Goal: Check status: Check status

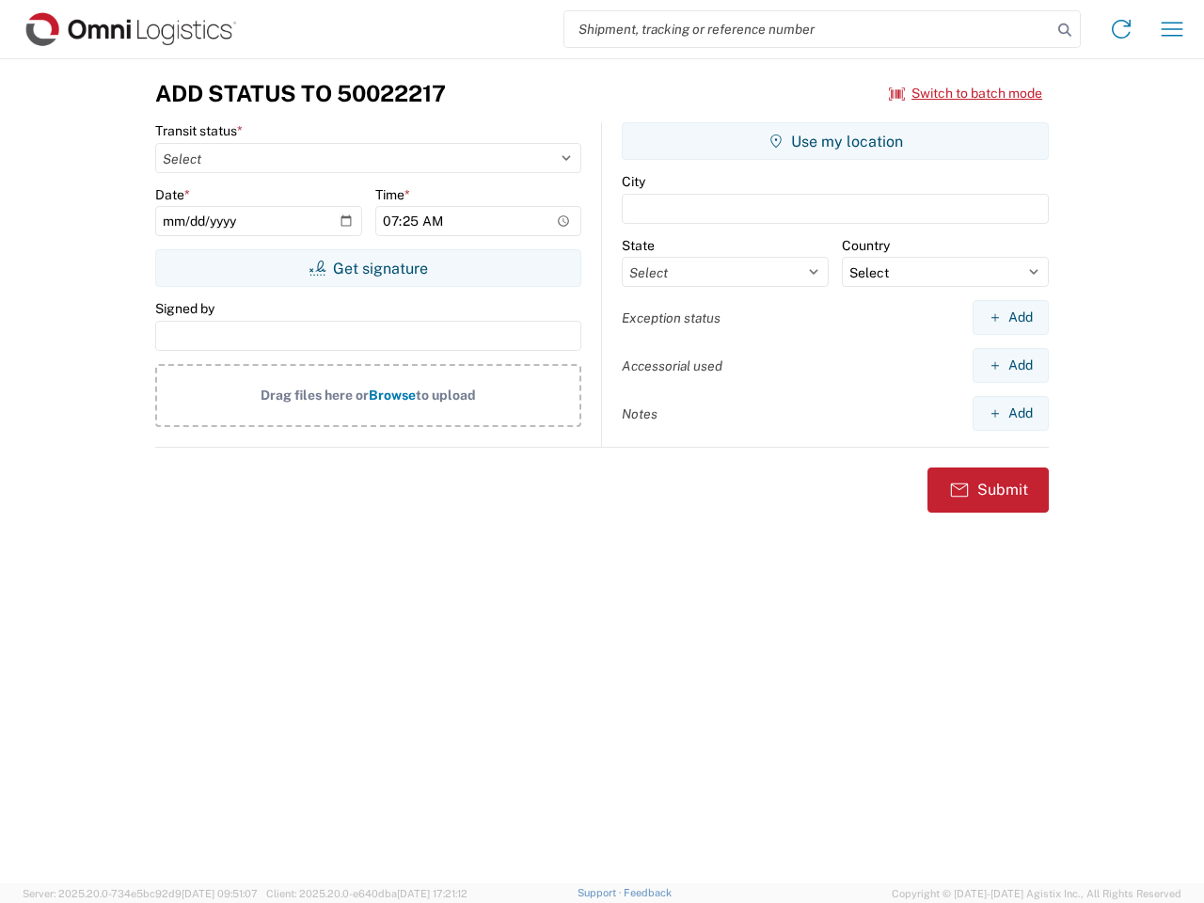
click at [808, 29] on input "search" at bounding box center [807, 29] width 487 height 36
click at [1065, 30] on icon at bounding box center [1065, 30] width 26 height 26
click at [1121, 29] on icon at bounding box center [1121, 29] width 30 height 30
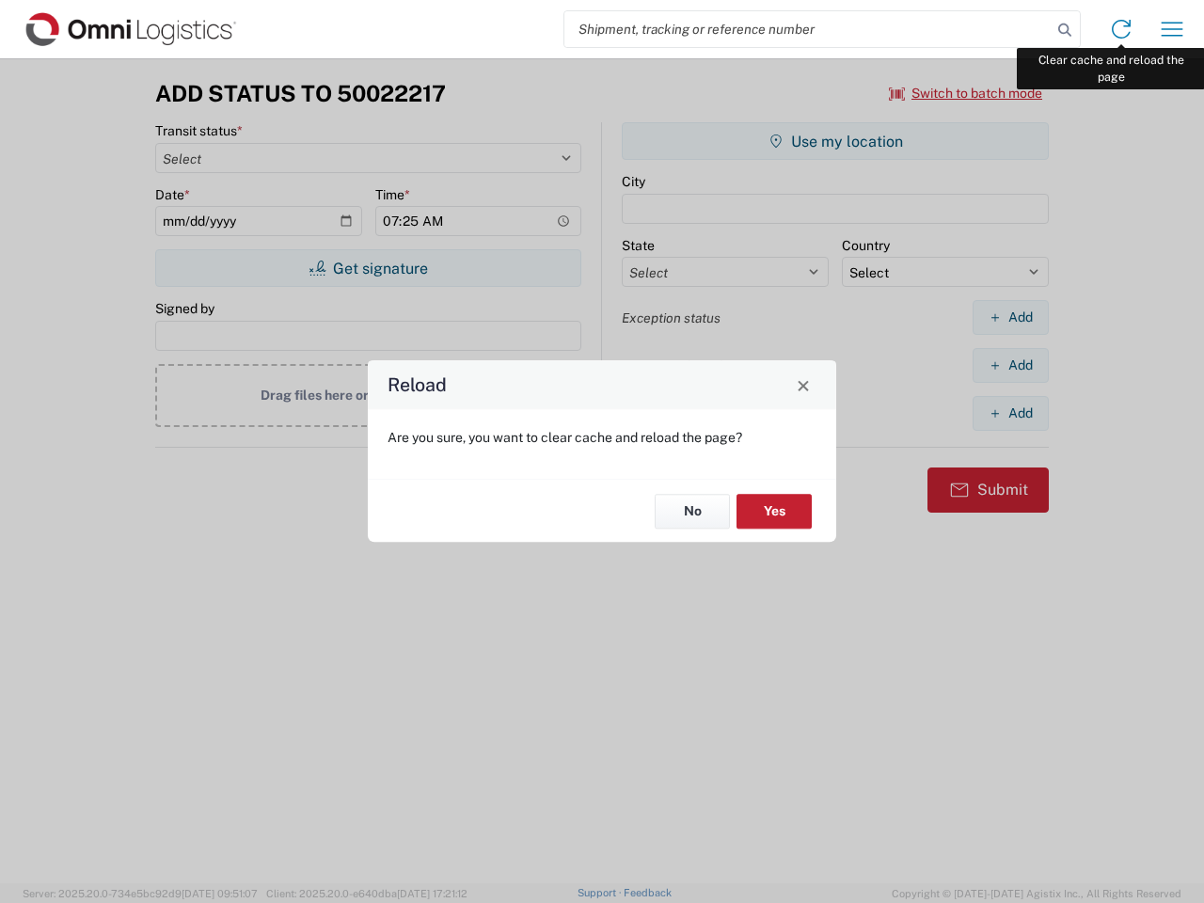
click at [1172, 29] on div "Reload Are you sure, you want to clear cache and reload the page? No Yes" at bounding box center [602, 451] width 1204 height 903
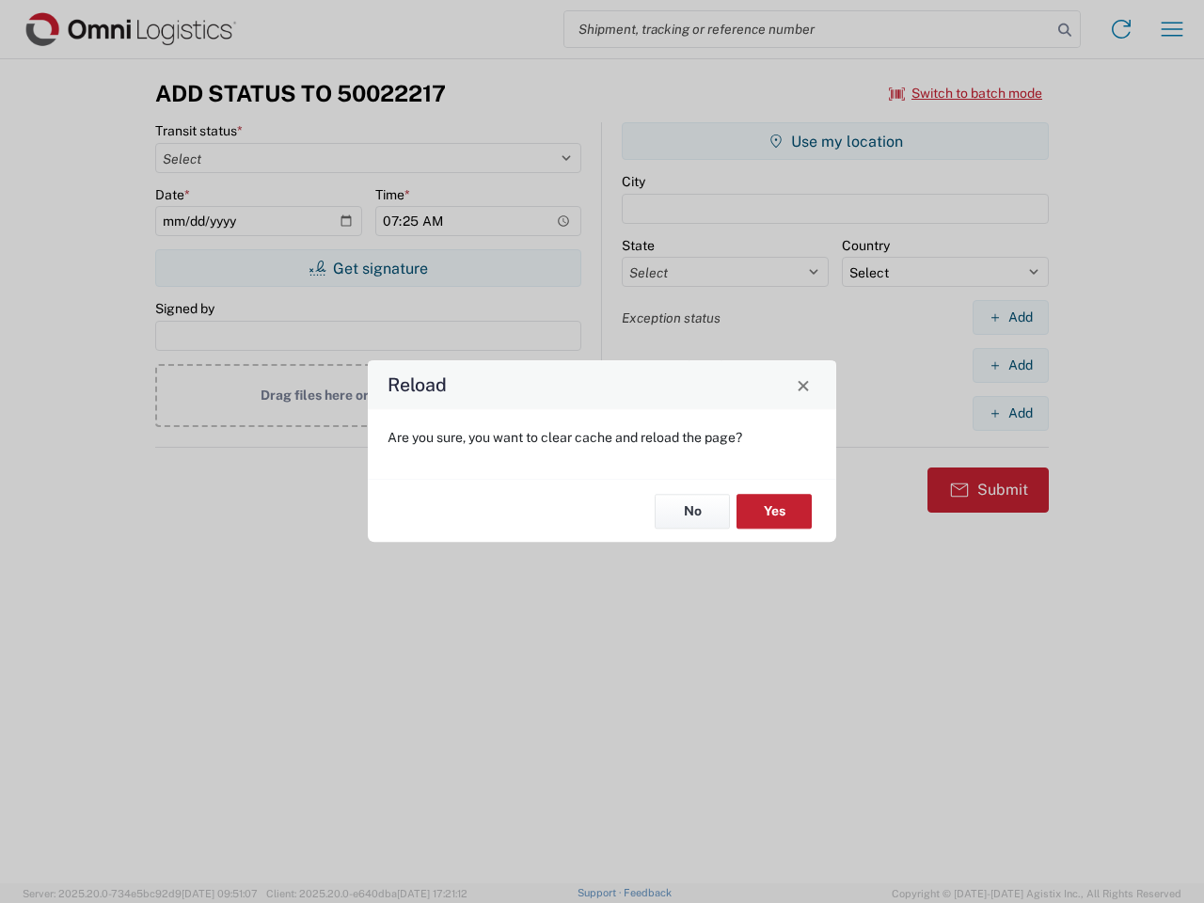
click at [966, 93] on div "Reload Are you sure, you want to clear cache and reload the page? No Yes" at bounding box center [602, 451] width 1204 height 903
click at [368, 268] on div "Reload Are you sure, you want to clear cache and reload the page? No Yes" at bounding box center [602, 451] width 1204 height 903
click at [835, 141] on div "Reload Are you sure, you want to clear cache and reload the page? No Yes" at bounding box center [602, 451] width 1204 height 903
click at [1010, 317] on div "Reload Are you sure, you want to clear cache and reload the page? No Yes" at bounding box center [602, 451] width 1204 height 903
click at [1010, 365] on div "Reload Are you sure, you want to clear cache and reload the page? No Yes" at bounding box center [602, 451] width 1204 height 903
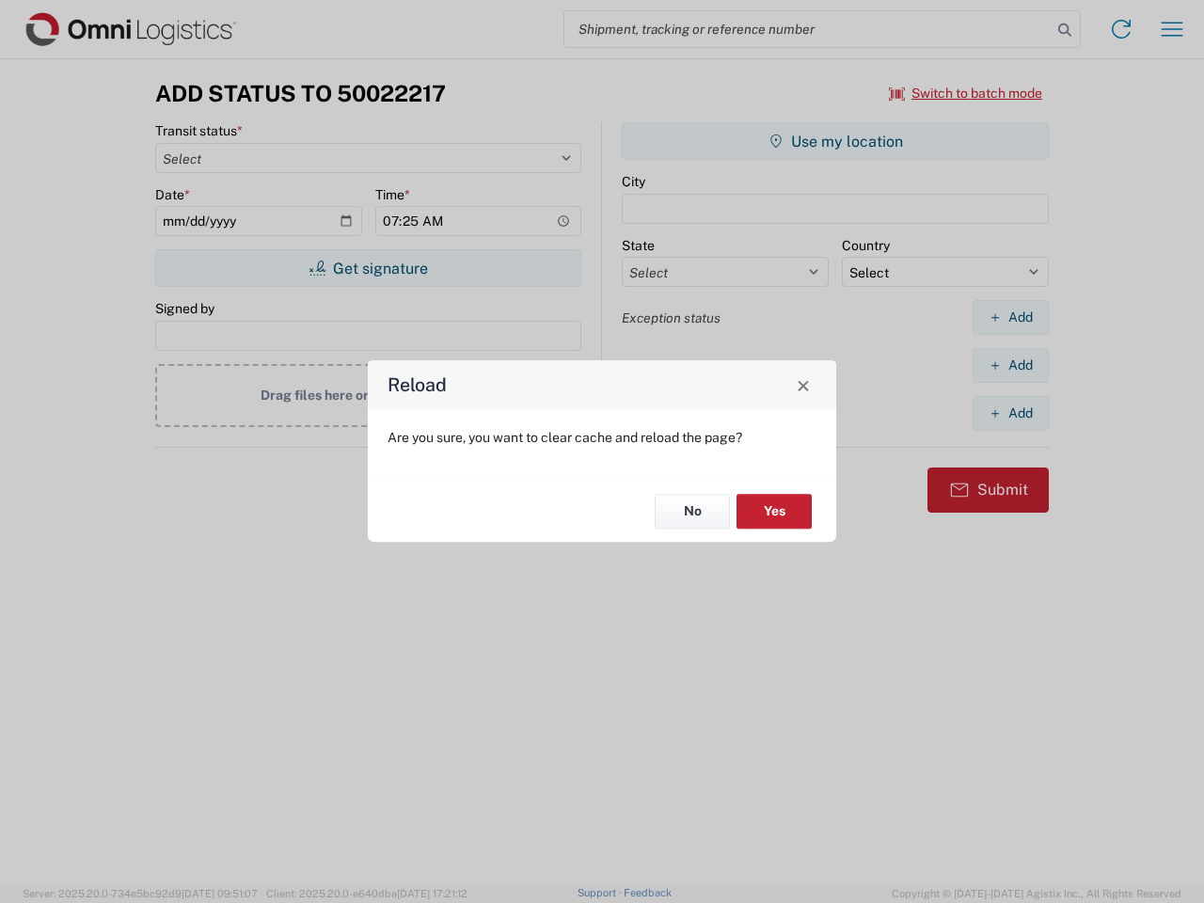
click at [1010, 413] on div "Reload Are you sure, you want to clear cache and reload the page? No Yes" at bounding box center [602, 451] width 1204 height 903
